Goal: Information Seeking & Learning: Learn about a topic

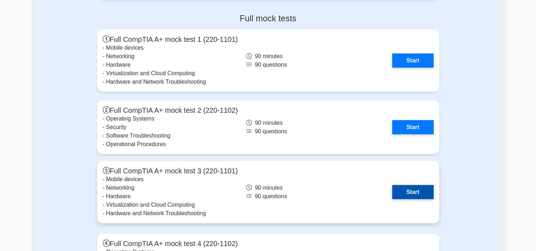
scroll to position [1912, 0]
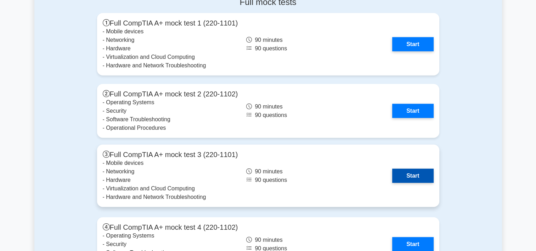
click at [392, 174] on link "Start" at bounding box center [412, 176] width 41 height 14
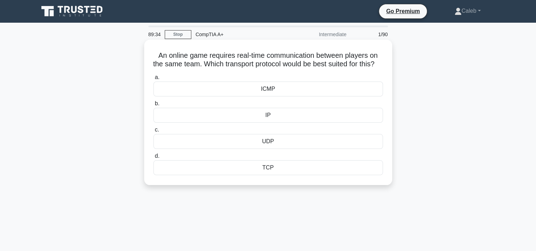
click at [283, 122] on div "IP" at bounding box center [267, 115] width 229 height 15
click at [153, 106] on input "b. IP" at bounding box center [153, 103] width 0 height 5
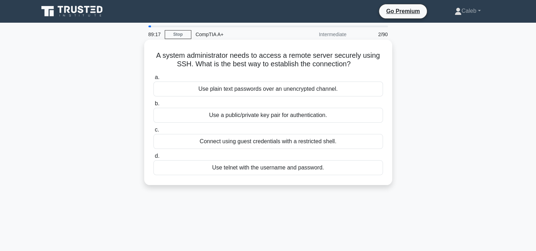
click at [255, 167] on div "Use telnet with the username and password." at bounding box center [267, 167] width 229 height 15
click at [153, 158] on input "d. Use telnet with the username and password." at bounding box center [153, 156] width 0 height 5
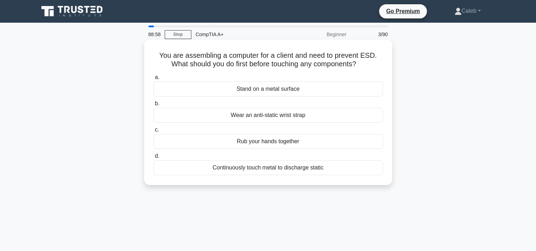
click at [279, 114] on div "Wear an anti-static wrist strap" at bounding box center [267, 115] width 229 height 15
click at [153, 106] on input "b. Wear an anti-static wrist strap" at bounding box center [153, 103] width 0 height 5
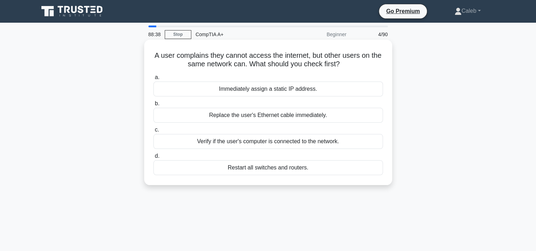
click at [297, 142] on div "Verify if the user's computer is connected to the network." at bounding box center [267, 141] width 229 height 15
click at [153, 132] on input "c. Verify if the user's computer is connected to the network." at bounding box center [153, 129] width 0 height 5
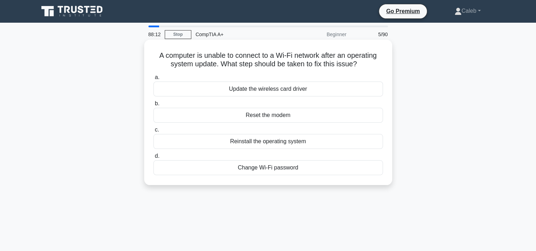
click at [258, 113] on div "Reset the modem" at bounding box center [267, 115] width 229 height 15
click at [153, 106] on input "b. Reset the modem" at bounding box center [153, 103] width 0 height 5
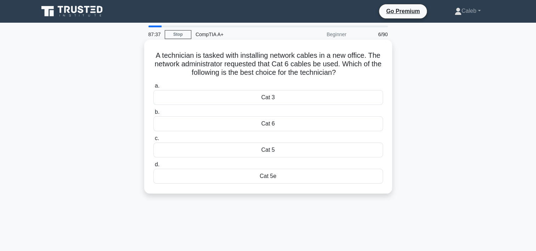
click at [278, 176] on div "Cat 5e" at bounding box center [267, 176] width 229 height 15
click at [153, 167] on input "d. Cat 5e" at bounding box center [153, 164] width 0 height 5
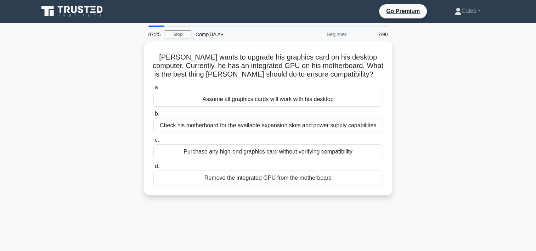
click at [24, 78] on main "87:25 Stop CompTIA A+ Beginner 7/90 [PERSON_NAME] wants to upgrade his graphics…" at bounding box center [268, 203] width 536 height 360
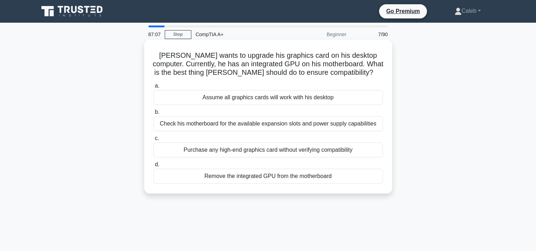
click at [251, 124] on div "Check his motherboard for the available expansion slots and power supply capabi…" at bounding box center [267, 123] width 229 height 15
click at [153, 114] on input "b. Check his motherboard for the available expansion slots and power supply cap…" at bounding box center [153, 112] width 0 height 5
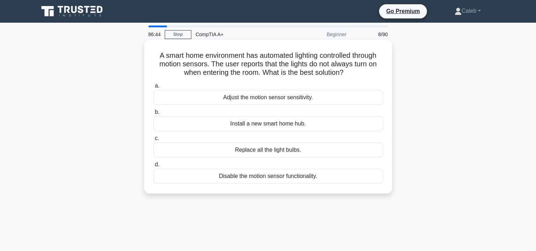
click at [265, 98] on div "Adjust the motion sensor sensitivity." at bounding box center [267, 97] width 229 height 15
click at [153, 88] on input "a. Adjust the motion sensor sensitivity." at bounding box center [153, 86] width 0 height 5
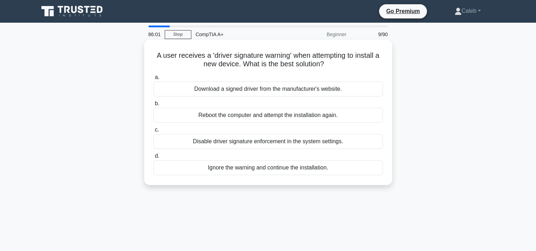
click at [251, 91] on div "Download a signed driver from the manufacturer's website." at bounding box center [267, 88] width 229 height 15
click at [153, 80] on input "a. Download a signed driver from the manufacturer's website." at bounding box center [153, 77] width 0 height 5
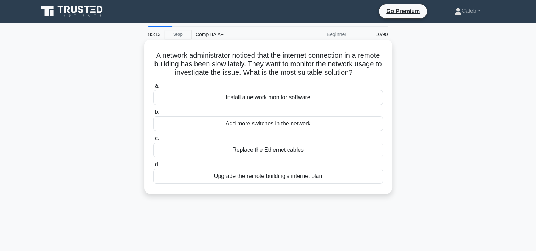
click at [246, 105] on div "Install a network monitor software" at bounding box center [267, 97] width 229 height 15
click at [153, 88] on input "a. Install a network monitor software" at bounding box center [153, 86] width 0 height 5
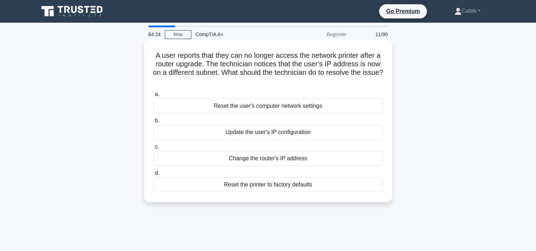
click at [257, 130] on div "Update the user's IP configuration" at bounding box center [267, 132] width 229 height 15
click at [153, 123] on input "b. Update the user's IP configuration" at bounding box center [153, 120] width 0 height 5
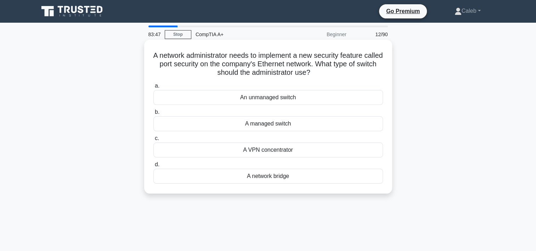
click at [288, 124] on div "A managed switch" at bounding box center [267, 123] width 229 height 15
click at [153, 114] on input "b. A managed switch" at bounding box center [153, 112] width 0 height 5
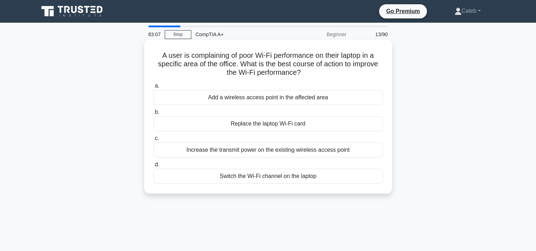
click at [268, 152] on div "Increase the transmit power on the existing wireless access point" at bounding box center [267, 149] width 229 height 15
click at [153, 141] on input "c. Increase the transmit power on the existing wireless access point" at bounding box center [153, 138] width 0 height 5
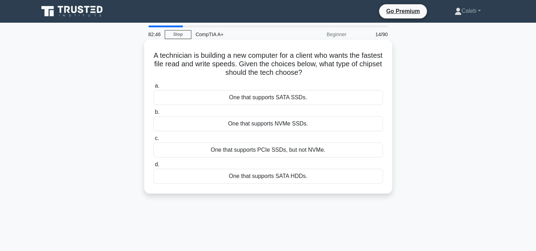
click at [298, 98] on div "One that supports SATA SSDs." at bounding box center [267, 97] width 229 height 15
click at [153, 88] on input "a. One that supports SATA SSDs." at bounding box center [153, 86] width 0 height 5
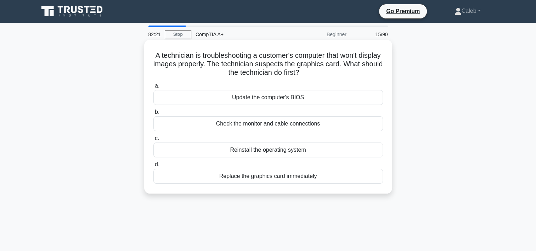
click at [267, 120] on div "Check the monitor and cable connections" at bounding box center [267, 123] width 229 height 15
click at [153, 114] on input "b. Check the monitor and cable connections" at bounding box center [153, 112] width 0 height 5
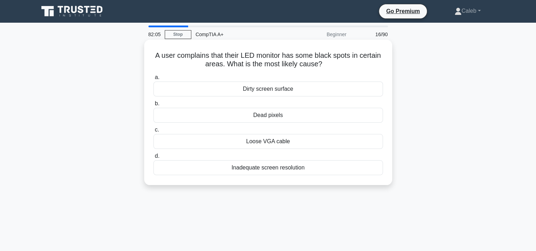
click at [290, 116] on div "Dead pixels" at bounding box center [267, 115] width 229 height 15
click at [153, 106] on input "b. Dead pixels" at bounding box center [153, 103] width 0 height 5
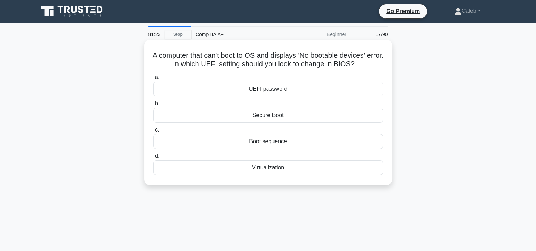
click at [266, 167] on div "Virtualization" at bounding box center [267, 167] width 229 height 15
click at [153, 158] on input "d. Virtualization" at bounding box center [153, 156] width 0 height 5
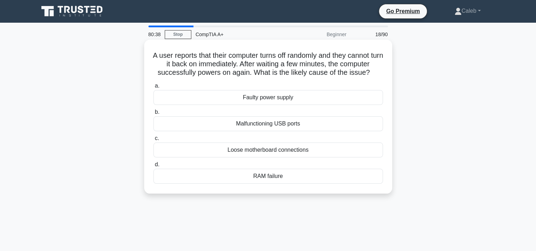
click at [279, 98] on div "Faulty power supply" at bounding box center [267, 97] width 229 height 15
click at [153, 88] on input "a. Faulty power supply" at bounding box center [153, 86] width 0 height 5
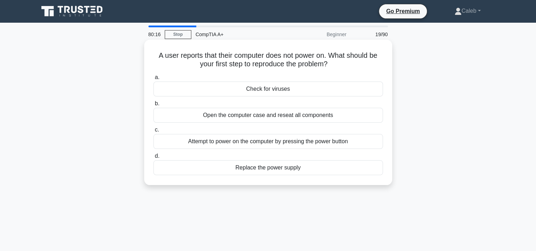
click at [318, 140] on div "Attempt to power on the computer by pressing the power button" at bounding box center [267, 141] width 229 height 15
click at [153, 132] on input "c. Attempt to power on the computer by pressing the power button" at bounding box center [153, 129] width 0 height 5
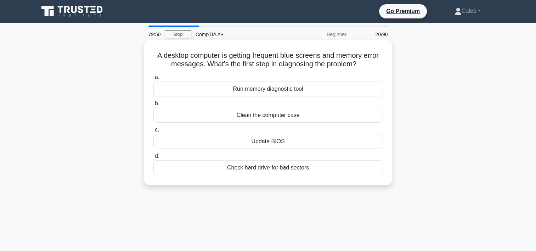
click at [251, 167] on div "Check hard drive for bad sectors" at bounding box center [267, 167] width 229 height 15
click at [153, 158] on input "d. Check hard drive for bad sectors" at bounding box center [153, 156] width 0 height 5
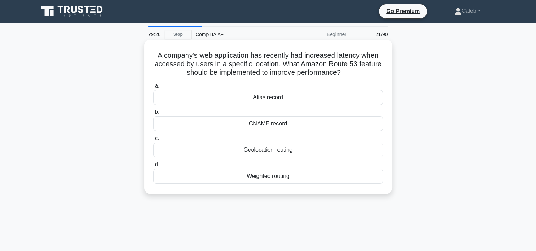
click at [275, 149] on div "Geolocation routing" at bounding box center [267, 149] width 229 height 15
click at [153, 141] on input "c. Geolocation routing" at bounding box center [153, 138] width 0 height 5
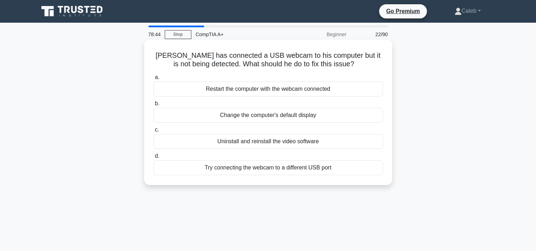
click at [254, 168] on div "Try connecting the webcam to a different USB port" at bounding box center [267, 167] width 229 height 15
click at [153, 158] on input "d. Try connecting the webcam to a different USB port" at bounding box center [153, 156] width 0 height 5
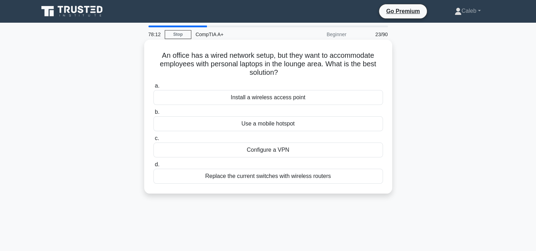
click at [269, 98] on div "Install a wireless access point" at bounding box center [267, 97] width 229 height 15
click at [153, 88] on input "a. Install a wireless access point" at bounding box center [153, 86] width 0 height 5
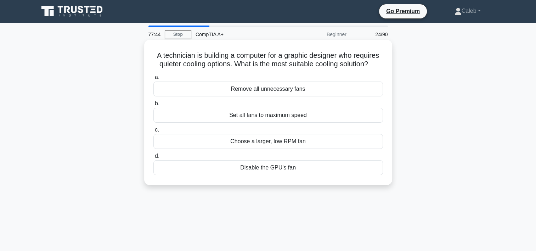
click at [279, 143] on div "Choose a larger, low RPM fan" at bounding box center [267, 141] width 229 height 15
click at [153, 132] on input "c. Choose a larger, low RPM fan" at bounding box center [153, 129] width 0 height 5
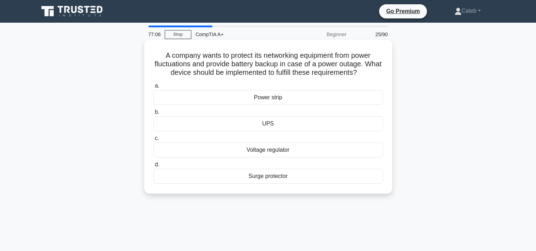
click at [282, 124] on div "UPS" at bounding box center [267, 123] width 229 height 15
click at [153, 114] on input "b. UPS" at bounding box center [153, 112] width 0 height 5
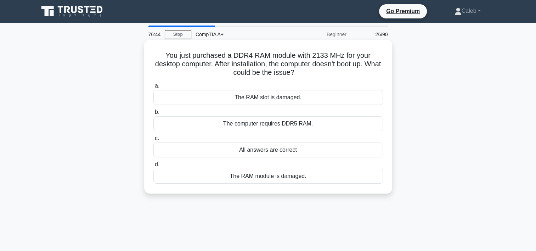
click at [279, 149] on div "All answers are correct" at bounding box center [267, 149] width 229 height 15
click at [153, 141] on input "c. All answers are correct" at bounding box center [153, 138] width 0 height 5
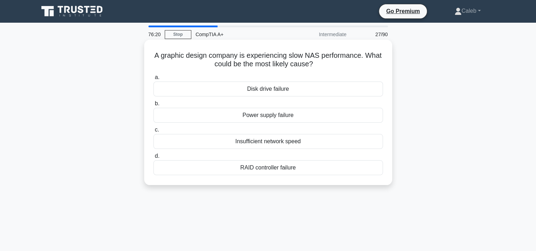
click at [286, 140] on div "Insufficient network speed" at bounding box center [267, 141] width 229 height 15
click at [153, 132] on input "c. Insufficient network speed" at bounding box center [153, 129] width 0 height 5
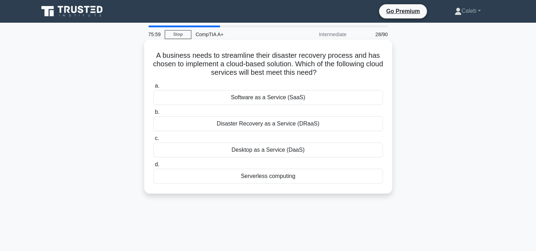
click at [278, 125] on div "Disaster Recovery as a Service (DRaaS)" at bounding box center [267, 123] width 229 height 15
click at [153, 114] on input "b. Disaster Recovery as a Service (DRaaS)" at bounding box center [153, 112] width 0 height 5
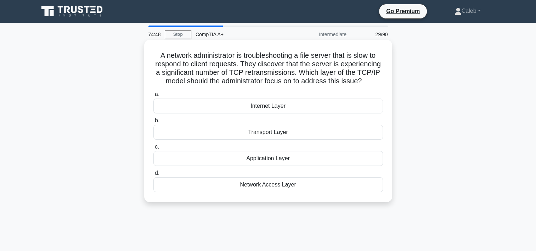
click at [262, 136] on div "Transport Layer" at bounding box center [267, 132] width 229 height 15
click at [153, 123] on input "b. Transport Layer" at bounding box center [153, 120] width 0 height 5
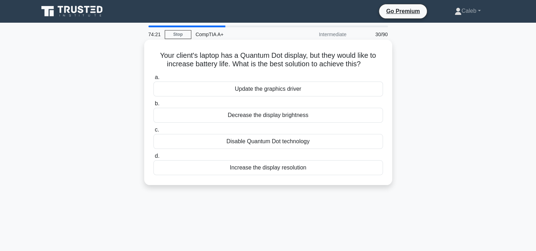
click at [256, 118] on div "Decrease the display brightness" at bounding box center [267, 115] width 229 height 15
click at [153, 106] on input "b. Decrease the display brightness" at bounding box center [153, 103] width 0 height 5
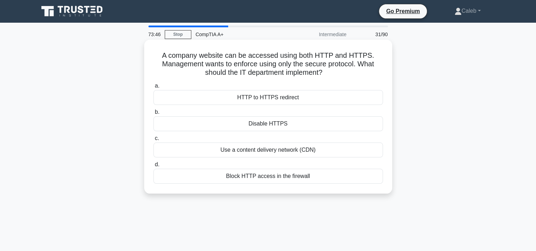
click at [290, 101] on div "HTTP to HTTPS redirect" at bounding box center [267, 97] width 229 height 15
click at [153, 88] on input "a. HTTP to HTTPS redirect" at bounding box center [153, 86] width 0 height 5
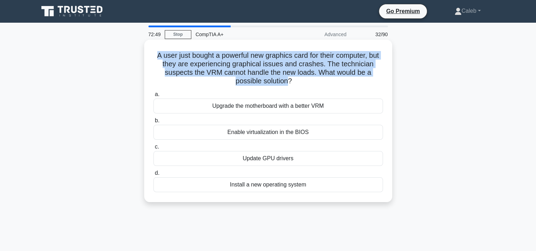
drag, startPoint x: 289, startPoint y: 81, endPoint x: 160, endPoint y: 58, distance: 130.9
click at [160, 58] on h5 "A user just bought a powerful new graphics card for their computer, but they ar…" at bounding box center [268, 68] width 231 height 35
drag, startPoint x: 160, startPoint y: 58, endPoint x: 158, endPoint y: 62, distance: 4.6
click at [158, 62] on h5 "A user just bought a powerful new graphics card for their computer, but they ar…" at bounding box center [268, 68] width 231 height 35
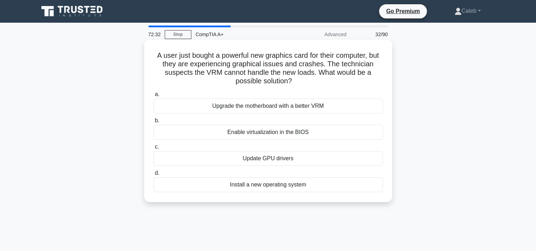
click at [284, 160] on div "Update GPU drivers" at bounding box center [267, 158] width 229 height 15
click at [153, 149] on input "c. Update GPU drivers" at bounding box center [153, 146] width 0 height 5
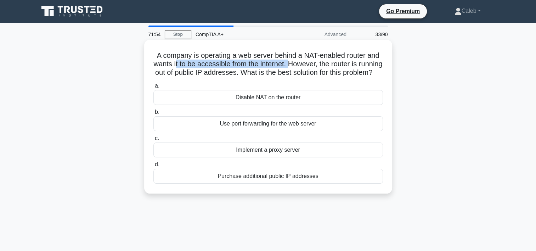
drag, startPoint x: 187, startPoint y: 64, endPoint x: 302, endPoint y: 61, distance: 115.1
click at [302, 61] on h5 "A company is operating a web server behind a NAT-enabled router and wants it to…" at bounding box center [268, 64] width 231 height 26
drag, startPoint x: 302, startPoint y: 61, endPoint x: 279, endPoint y: 64, distance: 22.6
click at [279, 64] on h5 "A company is operating a web server behind a NAT-enabled router and wants it to…" at bounding box center [268, 64] width 231 height 26
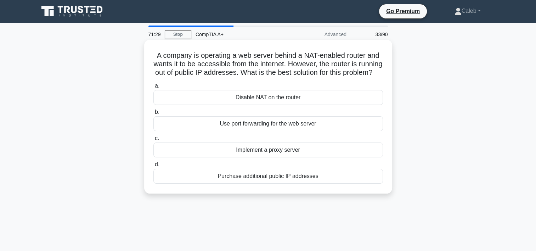
click at [260, 157] on div "Implement a proxy server" at bounding box center [267, 149] width 229 height 15
click at [153, 141] on input "c. Implement a proxy server" at bounding box center [153, 138] width 0 height 5
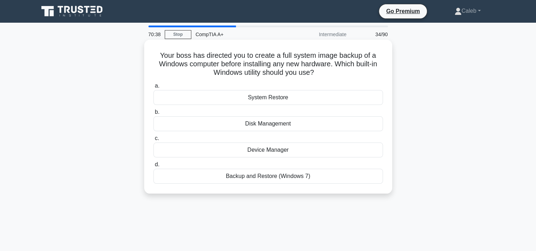
click at [263, 126] on div "Disk Management" at bounding box center [267, 123] width 229 height 15
click at [153, 114] on input "b. Disk Management" at bounding box center [153, 112] width 0 height 5
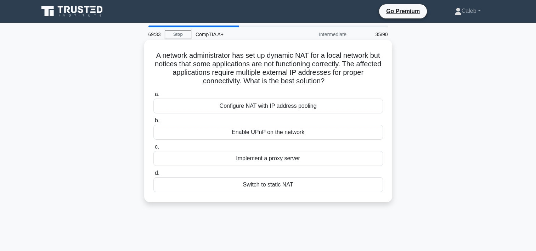
click at [285, 110] on div "Configure NAT with IP address pooling" at bounding box center [267, 105] width 229 height 15
click at [153, 97] on input "a. Configure NAT with IP address pooling" at bounding box center [153, 94] width 0 height 5
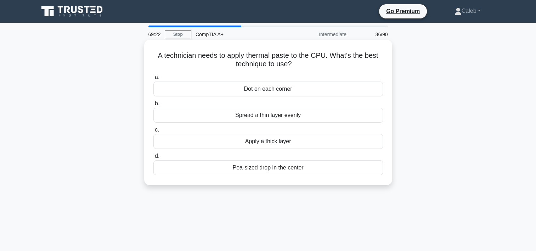
click at [276, 166] on div "Pea-sized drop in the center" at bounding box center [267, 167] width 229 height 15
click at [153, 158] on input "d. Pea-sized drop in the center" at bounding box center [153, 156] width 0 height 5
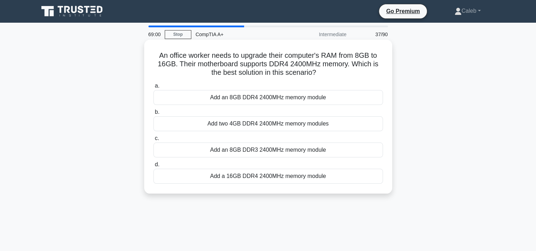
click at [304, 176] on div "Add a 16GB DDR4 2400MHz memory module" at bounding box center [267, 176] width 229 height 15
click at [153, 167] on input "d. Add a 16GB DDR4 2400MHz memory module" at bounding box center [153, 164] width 0 height 5
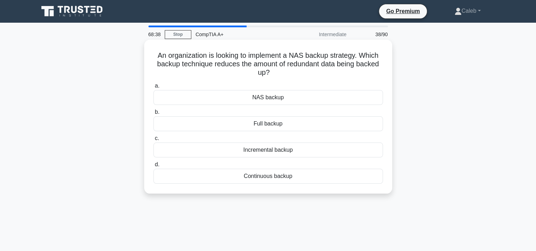
click at [269, 150] on div "Incremental backup" at bounding box center [267, 149] width 229 height 15
click at [153, 141] on input "c. Incremental backup" at bounding box center [153, 138] width 0 height 5
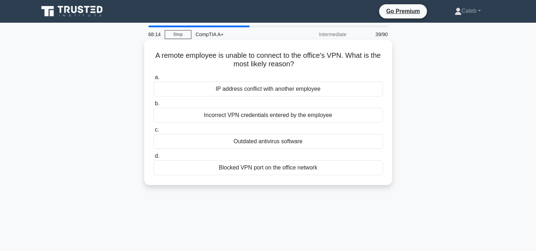
click at [243, 116] on div "Incorrect VPN credentials entered by the employee" at bounding box center [267, 115] width 229 height 15
click at [153, 106] on input "b. Incorrect VPN credentials entered by the employee" at bounding box center [153, 103] width 0 height 5
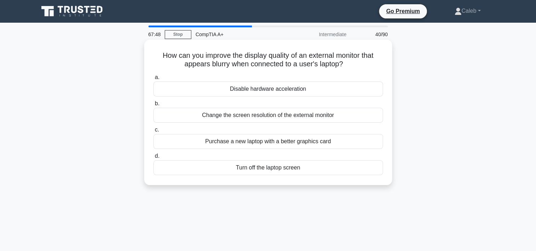
click at [272, 118] on div "Change the screen resolution of the external monitor" at bounding box center [267, 115] width 229 height 15
click at [153, 106] on input "b. Change the screen resolution of the external monitor" at bounding box center [153, 103] width 0 height 5
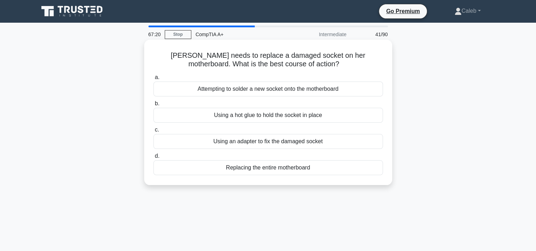
click at [236, 141] on div "Using an adapter to fix the damaged socket" at bounding box center [267, 141] width 229 height 15
click at [153, 132] on input "c. Using an adapter to fix the damaged socket" at bounding box center [153, 129] width 0 height 5
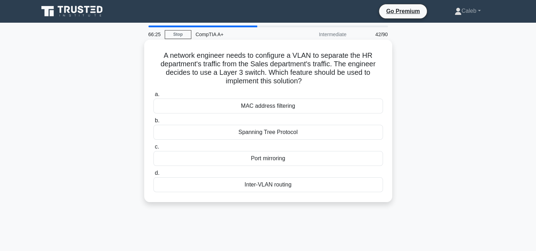
click at [269, 106] on div "MAC address filtering" at bounding box center [267, 105] width 229 height 15
click at [153, 97] on input "a. MAC address filtering" at bounding box center [153, 94] width 0 height 5
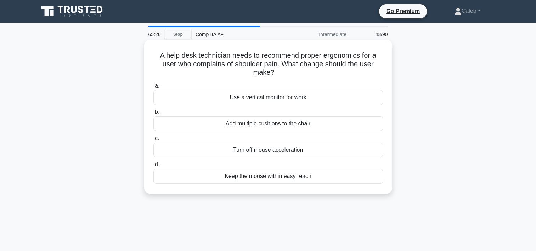
click at [269, 175] on div "Keep the mouse within easy reach" at bounding box center [267, 176] width 229 height 15
click at [153, 167] on input "d. Keep the mouse within easy reach" at bounding box center [153, 164] width 0 height 5
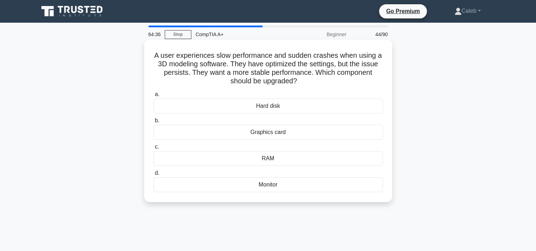
click at [277, 107] on div "Hard disk" at bounding box center [267, 105] width 229 height 15
click at [153, 97] on input "a. Hard disk" at bounding box center [153, 94] width 0 height 5
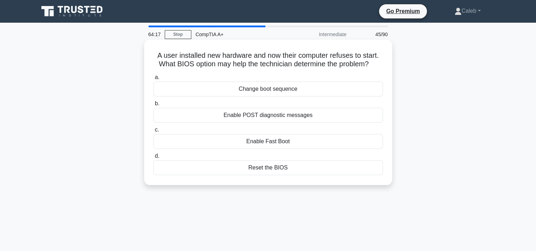
click at [271, 116] on div "Enable POST diagnostic messages" at bounding box center [267, 115] width 229 height 15
click at [153, 106] on input "b. Enable POST diagnostic messages" at bounding box center [153, 103] width 0 height 5
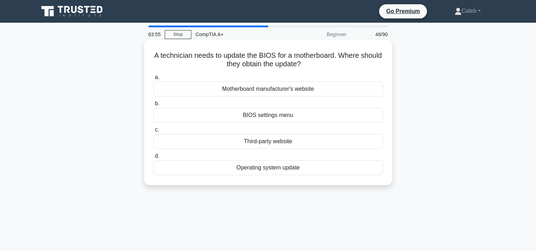
click at [265, 89] on div "Motherboard manufacturer's website" at bounding box center [267, 88] width 229 height 15
click at [153, 80] on input "a. Motherboard manufacturer's website" at bounding box center [153, 77] width 0 height 5
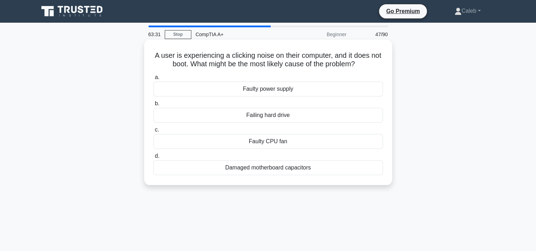
click at [252, 167] on div "Damaged motherboard capacitors" at bounding box center [267, 167] width 229 height 15
click at [153, 158] on input "d. Damaged motherboard capacitors" at bounding box center [153, 156] width 0 height 5
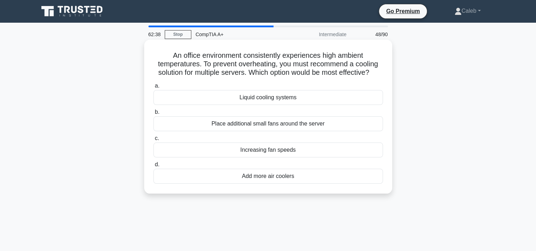
click at [275, 125] on div "Place additional small fans around the server" at bounding box center [267, 123] width 229 height 15
click at [153, 114] on input "b. Place additional small fans around the server" at bounding box center [153, 112] width 0 height 5
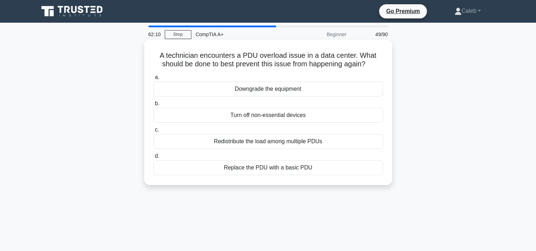
click at [297, 143] on div "Redistribute the load among multiple PDUs" at bounding box center [267, 141] width 229 height 15
click at [153, 132] on input "c. Redistribute the load among multiple PDUs" at bounding box center [153, 129] width 0 height 5
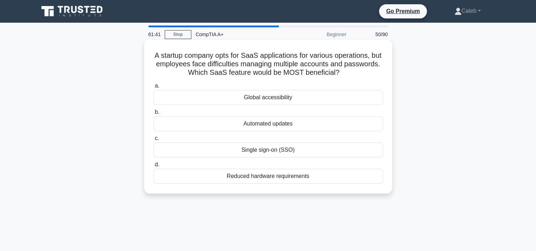
click at [280, 151] on div "Single sign-on (SSO)" at bounding box center [267, 149] width 229 height 15
click at [153, 141] on input "c. Single sign-on (SSO)" at bounding box center [153, 138] width 0 height 5
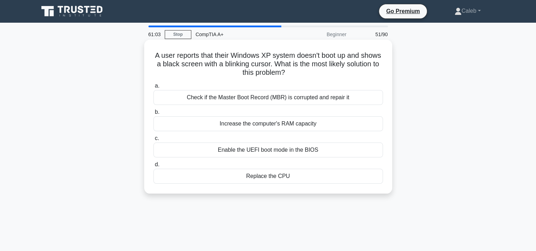
click at [283, 99] on div "Check if the Master Boot Record (MBR) is corrupted and repair it" at bounding box center [267, 97] width 229 height 15
click at [153, 88] on input "a. Check if the Master Boot Record (MBR) is corrupted and repair it" at bounding box center [153, 86] width 0 height 5
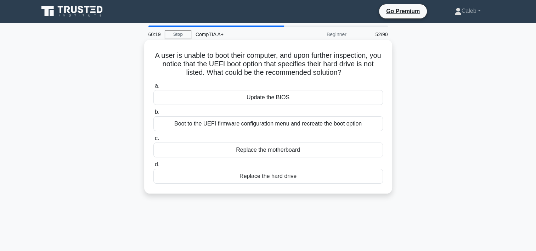
click at [278, 126] on div "Boot to the UEFI firmware configuration menu and recreate the boot option" at bounding box center [267, 123] width 229 height 15
click at [153, 114] on input "b. Boot to the UEFI firmware configuration menu and recreate the boot option" at bounding box center [153, 112] width 0 height 5
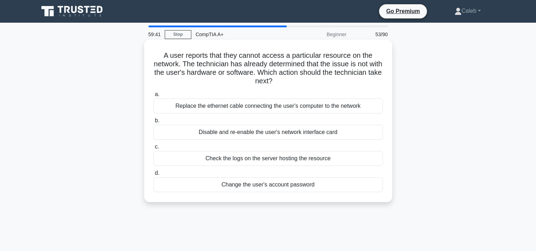
click at [262, 109] on div "Replace the ethernet cable connecting the user's computer to the network" at bounding box center [267, 105] width 229 height 15
click at [153, 97] on input "a. Replace the ethernet cable connecting the user's computer to the network" at bounding box center [153, 94] width 0 height 5
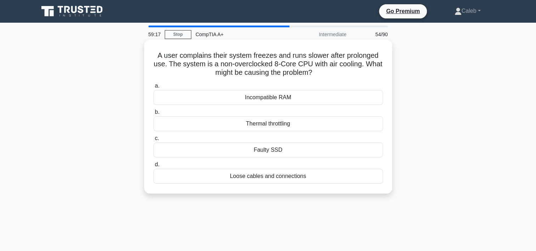
click at [272, 125] on div "Thermal throttling" at bounding box center [267, 123] width 229 height 15
click at [153, 114] on input "b. Thermal throttling" at bounding box center [153, 112] width 0 height 5
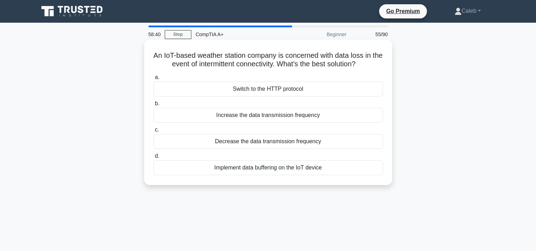
click at [271, 91] on div "Switch to the HTTP protocol" at bounding box center [267, 88] width 229 height 15
click at [153, 80] on input "a. Switch to the HTTP protocol" at bounding box center [153, 77] width 0 height 5
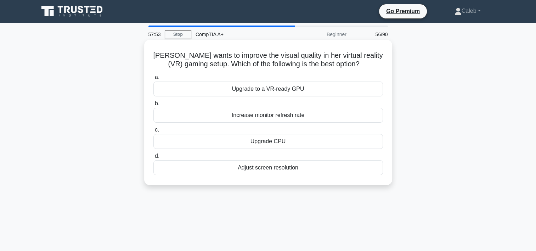
click at [269, 91] on div "Upgrade to a VR-ready GPU" at bounding box center [267, 88] width 229 height 15
click at [153, 80] on input "a. Upgrade to a VR-ready GPU" at bounding box center [153, 77] width 0 height 5
click at [285, 122] on div "Replace the display" at bounding box center [267, 115] width 229 height 15
click at [153, 106] on input "b. Replace the display" at bounding box center [153, 103] width 0 height 5
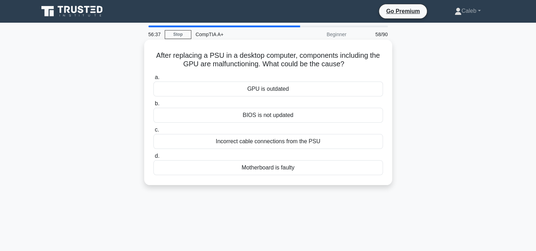
click at [252, 116] on div "BIOS is not updated" at bounding box center [267, 115] width 229 height 15
click at [153, 106] on input "b. BIOS is not updated" at bounding box center [153, 103] width 0 height 5
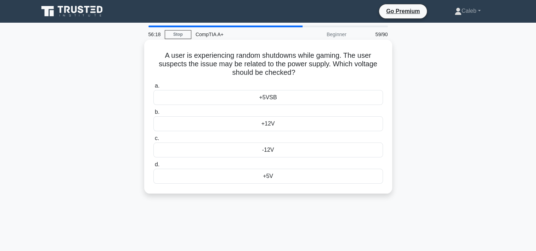
click at [256, 120] on div "+12V" at bounding box center [267, 123] width 229 height 15
click at [153, 114] on input "b. +12V" at bounding box center [153, 112] width 0 height 5
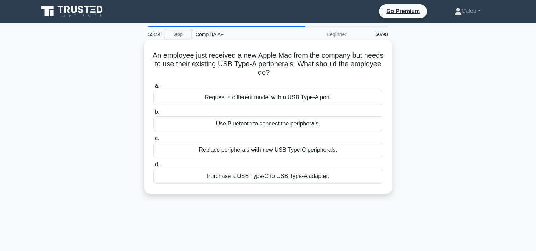
click at [284, 173] on div "Purchase a USB Type-C to USB Type-A adapter." at bounding box center [267, 176] width 229 height 15
click at [153, 167] on input "d. Purchase a USB Type-C to USB Type-A adapter." at bounding box center [153, 164] width 0 height 5
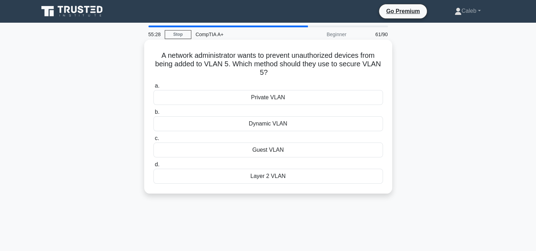
click at [275, 101] on div "Private VLAN" at bounding box center [267, 97] width 229 height 15
click at [153, 88] on input "a. Private VLAN" at bounding box center [153, 86] width 0 height 5
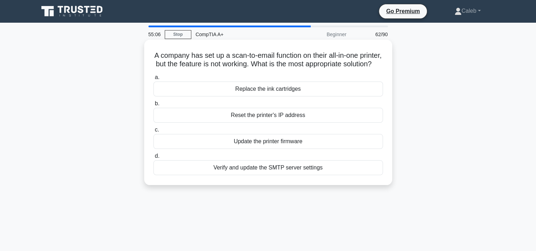
click at [286, 175] on div "Verify and update the SMTP server settings" at bounding box center [267, 167] width 229 height 15
click at [153, 158] on input "d. Verify and update the SMTP server settings" at bounding box center [153, 156] width 0 height 5
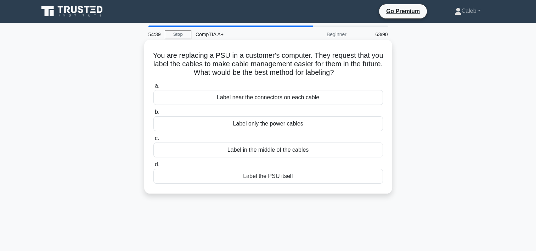
click at [273, 97] on div "Label near the connectors on each cable" at bounding box center [267, 97] width 229 height 15
click at [153, 88] on input "a. Label near the connectors on each cable" at bounding box center [153, 86] width 0 height 5
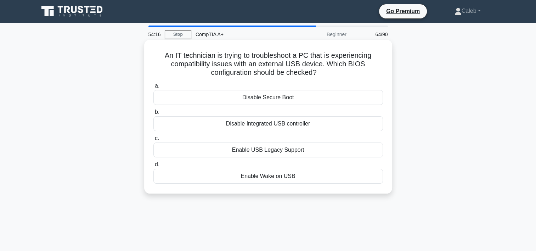
click at [290, 148] on div "Enable USB Legacy Support" at bounding box center [267, 149] width 229 height 15
click at [153, 141] on input "c. Enable USB Legacy Support" at bounding box center [153, 138] width 0 height 5
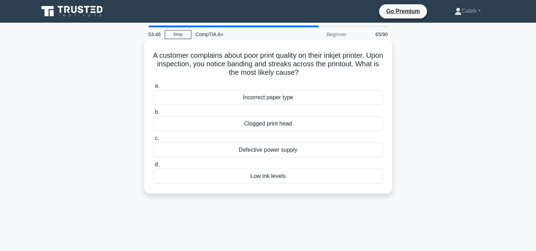
click at [266, 124] on div "Clogged print head" at bounding box center [267, 123] width 229 height 15
click at [153, 114] on input "b. Clogged print head" at bounding box center [153, 112] width 0 height 5
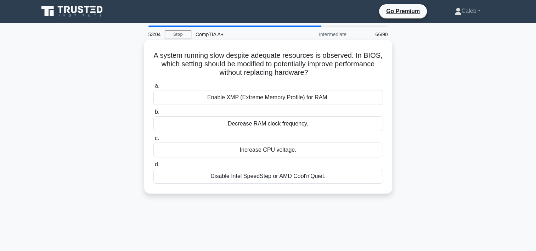
click at [226, 97] on div "Enable XMP (Extreme Memory Profile) for RAM." at bounding box center [267, 97] width 229 height 15
click at [153, 88] on input "a. Enable XMP (Extreme Memory Profile) for RAM." at bounding box center [153, 86] width 0 height 5
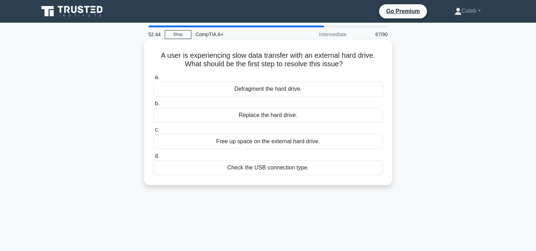
click at [282, 169] on div "Check the USB connection type." at bounding box center [267, 167] width 229 height 15
click at [153, 158] on input "d. Check the USB connection type." at bounding box center [153, 156] width 0 height 5
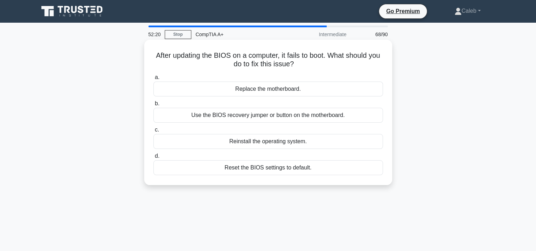
click at [259, 113] on div "Use the BIOS recovery jumper or button on the motherboard." at bounding box center [267, 115] width 229 height 15
click at [153, 106] on input "b. Use the BIOS recovery jumper or button on the motherboard." at bounding box center [153, 103] width 0 height 5
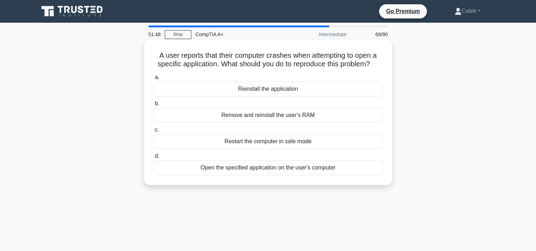
click at [316, 170] on div "Open the specified application on the user's computer" at bounding box center [267, 167] width 229 height 15
click at [153, 158] on input "d. Open the specified application on the user's computer" at bounding box center [153, 156] width 0 height 5
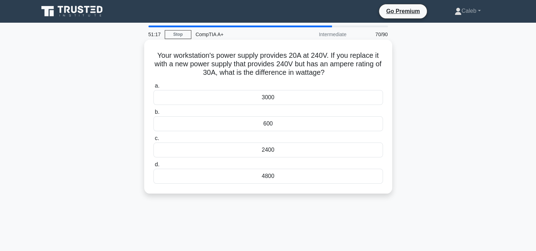
click at [279, 121] on div "600" at bounding box center [267, 123] width 229 height 15
click at [153, 114] on input "b. 600" at bounding box center [153, 112] width 0 height 5
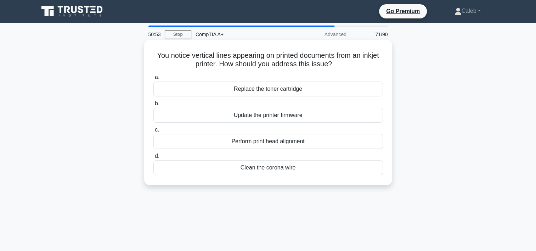
click at [290, 143] on div "Perform print head alignment" at bounding box center [267, 141] width 229 height 15
click at [153, 132] on input "c. Perform print head alignment" at bounding box center [153, 129] width 0 height 5
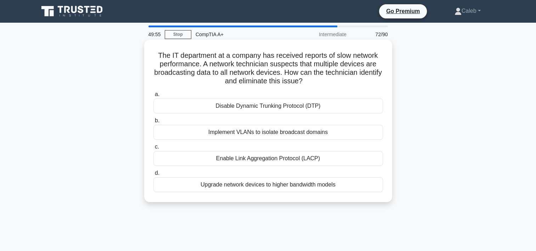
click at [275, 135] on div "Implement VLANs to isolate broadcast domains" at bounding box center [267, 132] width 229 height 15
click at [153, 123] on input "b. Implement VLANs to isolate broadcast domains" at bounding box center [153, 120] width 0 height 5
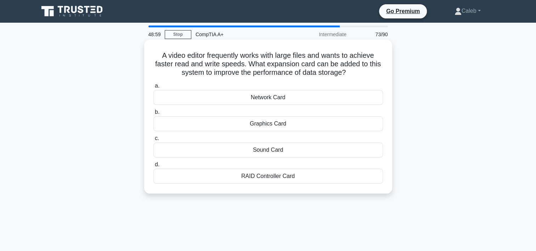
click at [277, 178] on div "RAID Controller Card" at bounding box center [267, 176] width 229 height 15
click at [153, 167] on input "d. RAID Controller Card" at bounding box center [153, 164] width 0 height 5
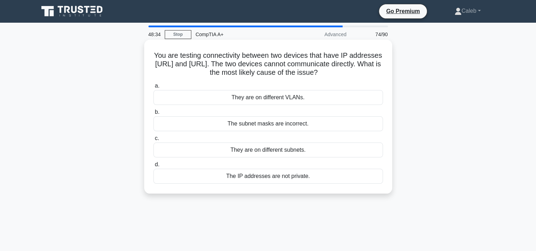
click at [252, 177] on div "The IP addresses are not private." at bounding box center [267, 176] width 229 height 15
click at [153, 167] on input "d. The IP addresses are not private." at bounding box center [153, 164] width 0 height 5
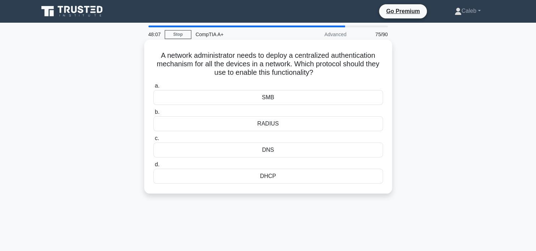
click at [267, 176] on div "DHCP" at bounding box center [267, 176] width 229 height 15
click at [153, 167] on input "d. DHCP" at bounding box center [153, 164] width 0 height 5
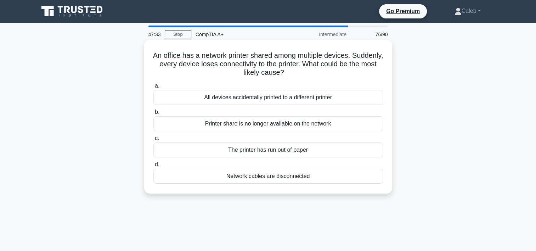
click at [284, 125] on div "Printer share is no longer available on the network" at bounding box center [267, 123] width 229 height 15
click at [153, 114] on input "b. Printer share is no longer available on the network" at bounding box center [153, 112] width 0 height 5
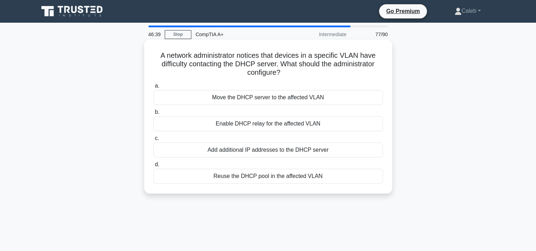
click at [266, 126] on div "Enable DHCP relay for the affected VLAN" at bounding box center [267, 123] width 229 height 15
click at [153, 114] on input "b. Enable DHCP relay for the affected VLAN" at bounding box center [153, 112] width 0 height 5
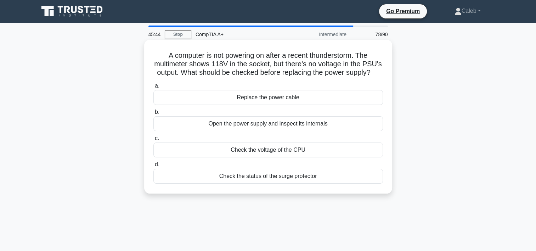
click at [279, 126] on div "Open the power supply and inspect its internals" at bounding box center [267, 123] width 229 height 15
click at [153, 114] on input "b. Open the power supply and inspect its internals" at bounding box center [153, 112] width 0 height 5
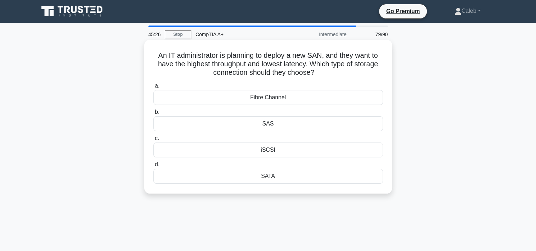
click at [299, 176] on div "SATA" at bounding box center [267, 176] width 229 height 15
click at [153, 167] on input "d. SATA" at bounding box center [153, 164] width 0 height 5
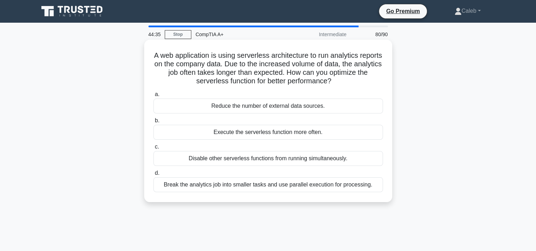
click at [290, 186] on div "Break the analytics job into smaller tasks and use parallel execution for proce…" at bounding box center [267, 184] width 229 height 15
click at [153, 175] on input "d. Break the analytics job into smaller tasks and use parallel execution for pr…" at bounding box center [153, 173] width 0 height 5
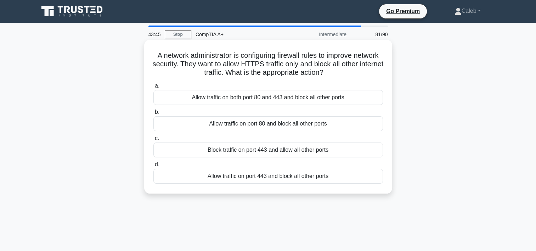
click at [265, 180] on div "Allow traffic on port 443 and block all other ports" at bounding box center [267, 176] width 229 height 15
click at [153, 167] on input "d. Allow traffic on port 443 and block all other ports" at bounding box center [153, 164] width 0 height 5
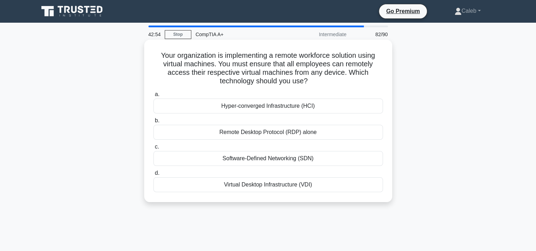
click at [284, 131] on div "Remote Desktop Protocol (RDP) alone" at bounding box center [267, 132] width 229 height 15
click at [153, 123] on input "b. Remote Desktop Protocol (RDP) alone" at bounding box center [153, 120] width 0 height 5
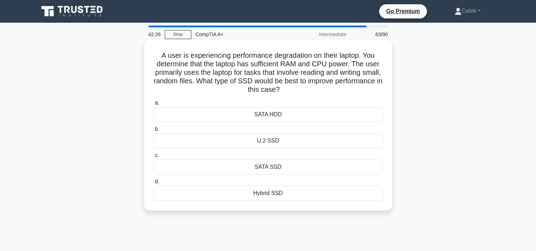
click at [265, 167] on div "SATA SSD" at bounding box center [267, 166] width 229 height 15
click at [153, 158] on input "c. SATA SSD" at bounding box center [153, 155] width 0 height 5
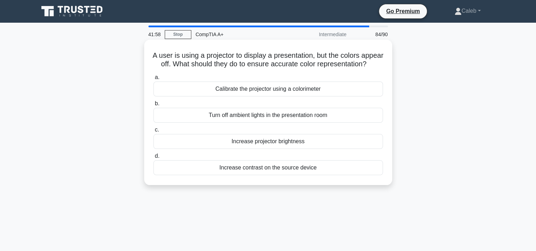
click at [281, 96] on div "Calibrate the projector using a colorimeter" at bounding box center [267, 88] width 229 height 15
click at [153, 80] on input "a. Calibrate the projector using a colorimeter" at bounding box center [153, 77] width 0 height 5
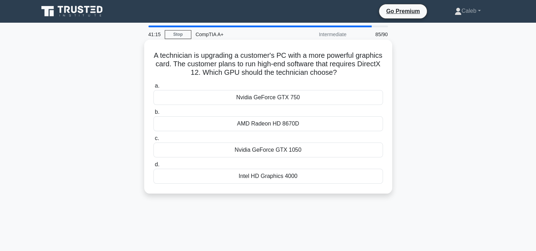
click at [246, 150] on div "Nvidia GeForce GTX 1050" at bounding box center [267, 149] width 229 height 15
click at [153, 141] on input "c. Nvidia GeForce GTX 1050" at bounding box center [153, 138] width 0 height 5
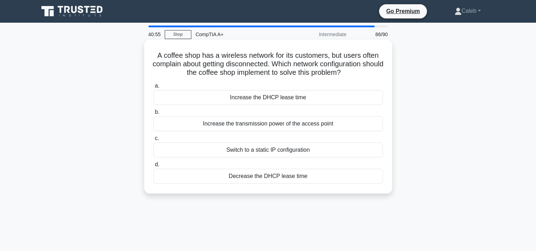
click at [250, 101] on div "Increase the DHCP lease time" at bounding box center [267, 97] width 229 height 15
click at [153, 88] on input "a. Increase the DHCP lease time" at bounding box center [153, 86] width 0 height 5
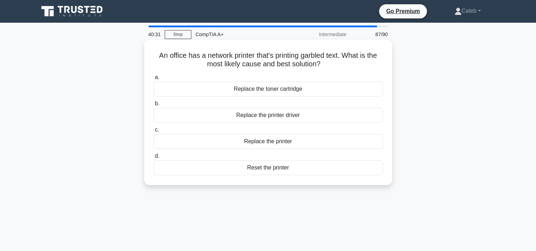
click at [258, 89] on div "Replace the toner cartridge" at bounding box center [267, 88] width 229 height 15
click at [153, 80] on input "a. Replace the toner cartridge" at bounding box center [153, 77] width 0 height 5
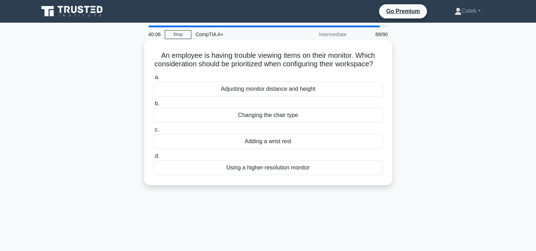
click at [278, 175] on div "Using a higher-resolution monitor" at bounding box center [267, 167] width 229 height 15
click at [153, 158] on input "d. Using a higher-resolution monitor" at bounding box center [153, 156] width 0 height 5
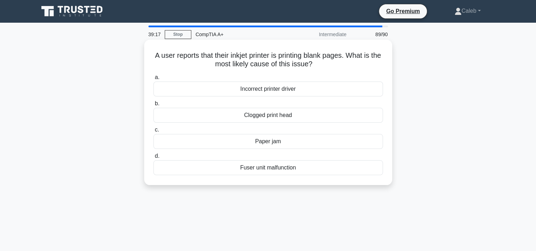
click at [278, 167] on div "Fuser unit malfunction" at bounding box center [267, 167] width 229 height 15
click at [153, 158] on input "d. Fuser unit malfunction" at bounding box center [153, 156] width 0 height 5
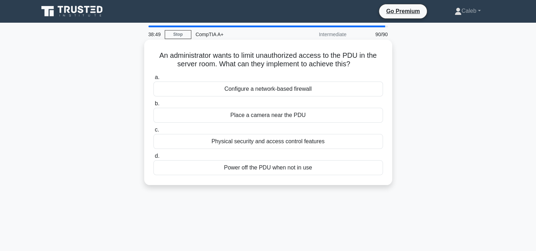
click at [300, 142] on div "Physical security and access control features" at bounding box center [267, 141] width 229 height 15
click at [153, 132] on input "c. Physical security and access control features" at bounding box center [153, 129] width 0 height 5
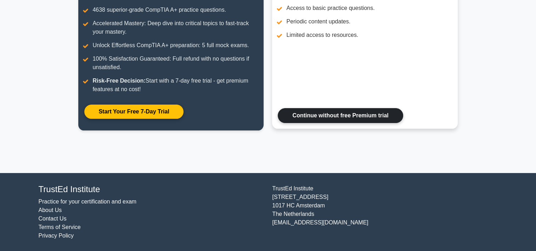
scroll to position [84, 0]
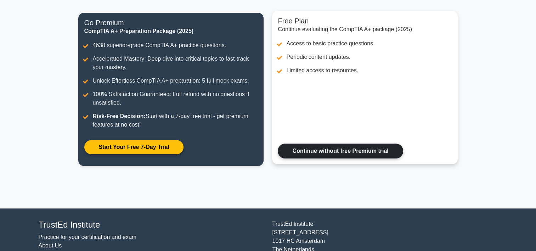
click at [333, 150] on link "Continue without free Premium trial" at bounding box center [340, 150] width 125 height 15
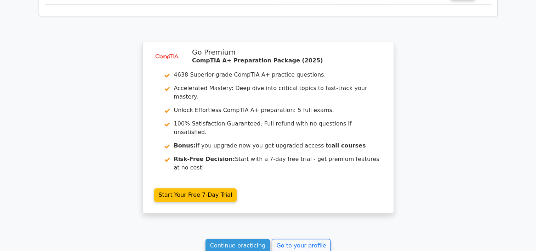
scroll to position [2973, 0]
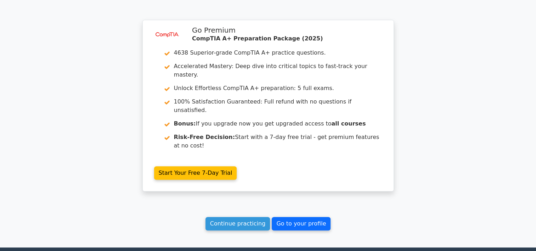
click at [290, 217] on link "Go to your profile" at bounding box center [301, 223] width 59 height 13
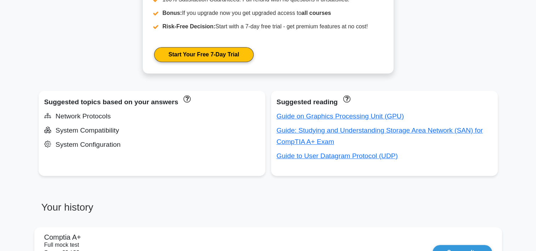
scroll to position [389, 0]
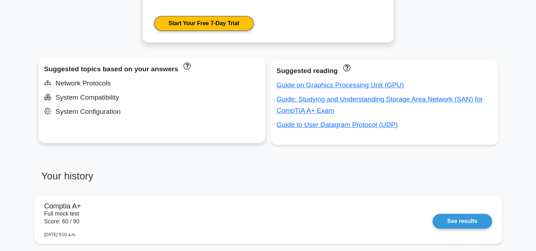
click at [65, 92] on div "System Compatibility" at bounding box center [151, 97] width 215 height 11
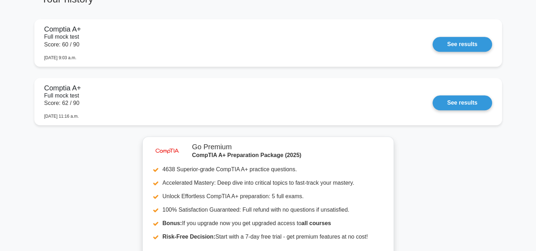
scroll to position [566, 0]
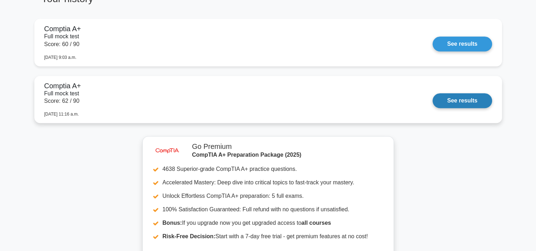
click at [432, 95] on link "See results" at bounding box center [461, 100] width 59 height 15
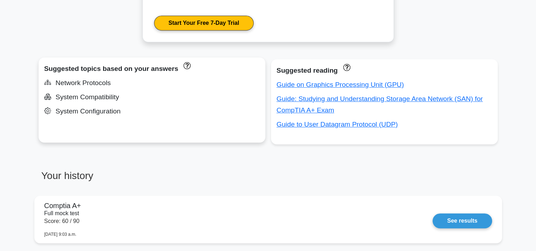
scroll to position [389, 0]
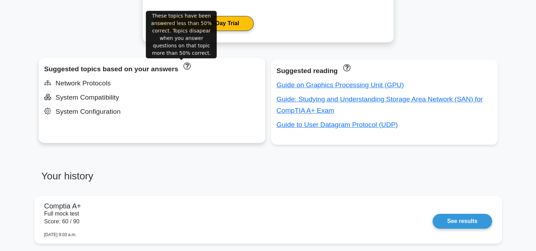
click at [184, 66] on icon "These topics have been answered less than 50% correct. Topics disapear when you…" at bounding box center [187, 65] width 7 height 7
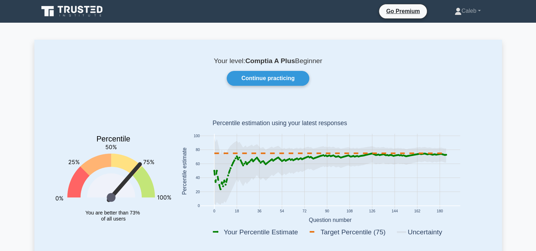
click at [129, 182] on icon at bounding box center [111, 185] width 48 height 24
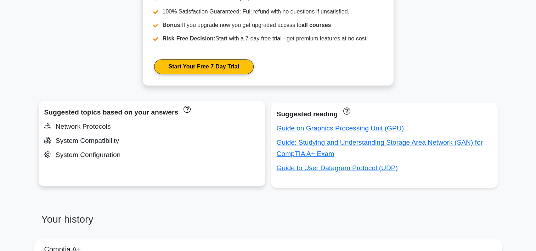
scroll to position [354, 0]
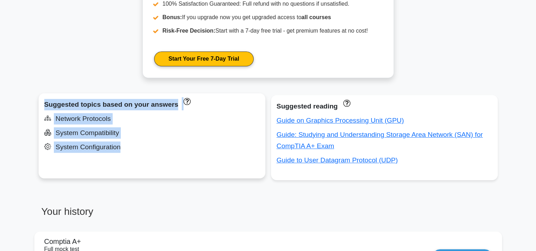
drag, startPoint x: 44, startPoint y: 104, endPoint x: 121, endPoint y: 148, distance: 89.8
click at [121, 148] on div "Suggested topics based on your answers Network Protocols System Compatibility S…" at bounding box center [152, 135] width 227 height 85
drag, startPoint x: 121, startPoint y: 148, endPoint x: 102, endPoint y: 126, distance: 29.6
copy div "Suggested topics based on your answers Network Protocols System Compatibility S…"
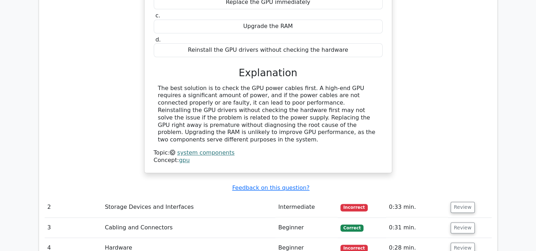
scroll to position [921, 0]
